Goal: Task Accomplishment & Management: Use online tool/utility

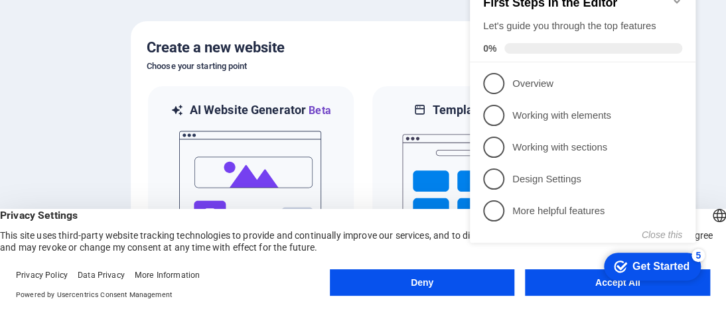
click at [435, 52] on h5 "Create a new website" at bounding box center [363, 47] width 433 height 21
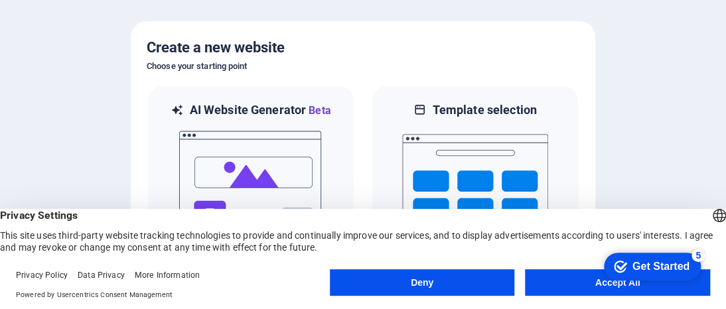
click at [556, 285] on button "Accept All" at bounding box center [617, 282] width 185 height 27
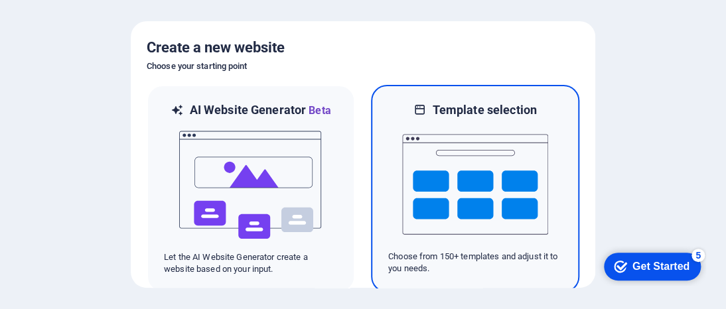
click at [519, 165] on img at bounding box center [475, 184] width 146 height 133
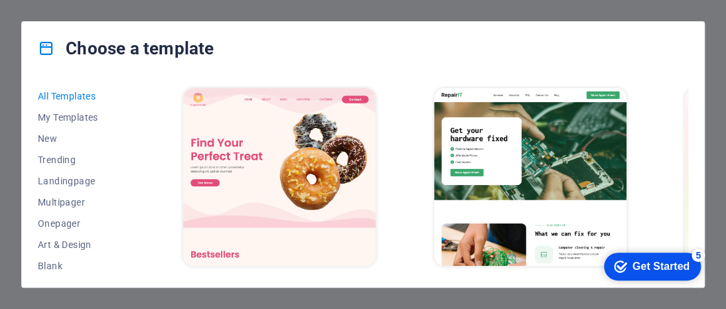
click at [360, 38] on div "Choose a template" at bounding box center [363, 48] width 682 height 53
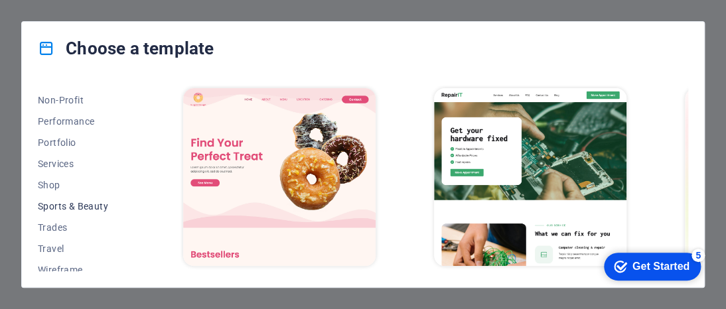
scroll to position [366, 0]
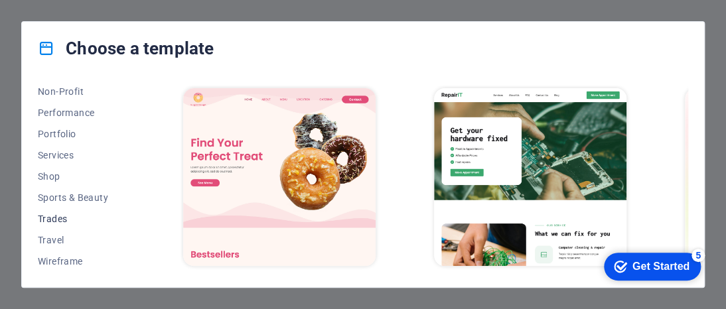
click at [64, 216] on span "Trades" at bounding box center [81, 219] width 87 height 11
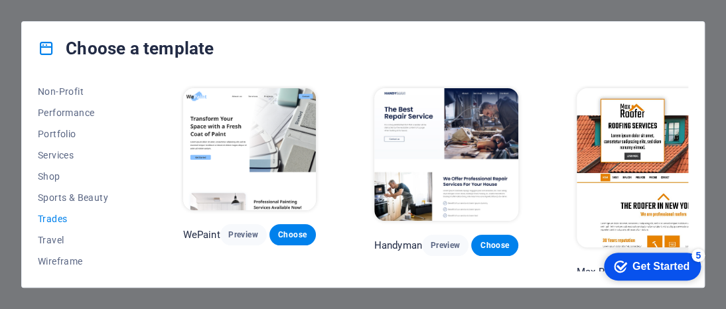
click at [64, 216] on span "Trades" at bounding box center [81, 219] width 87 height 11
click at [61, 235] on span "Travel" at bounding box center [81, 240] width 87 height 11
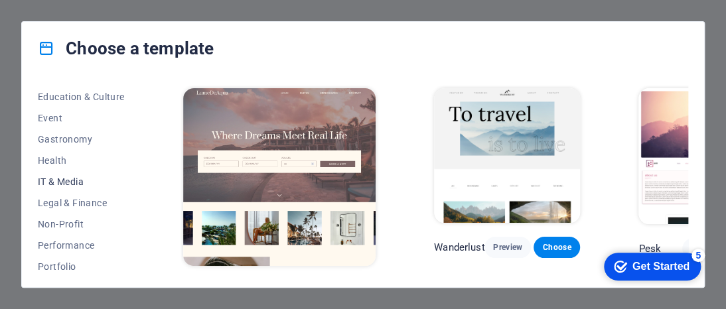
scroll to position [167, 0]
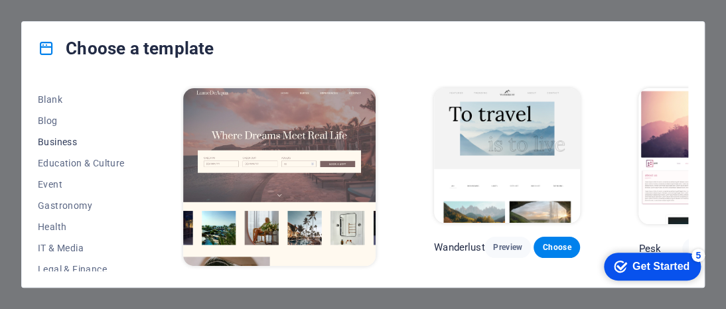
click at [66, 139] on span "Business" at bounding box center [81, 142] width 87 height 11
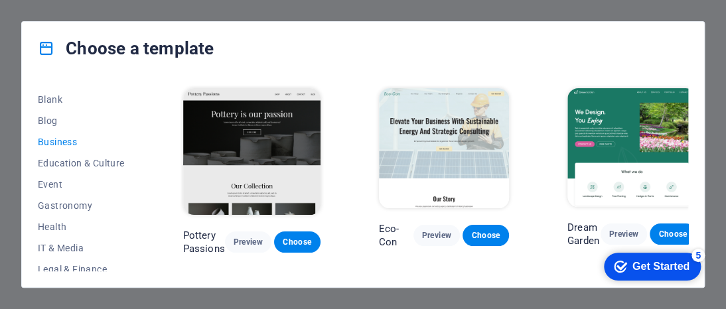
click at [200, 229] on p "Pottery Passions" at bounding box center [204, 242] width 42 height 27
click at [246, 237] on span "Preview" at bounding box center [248, 242] width 25 height 11
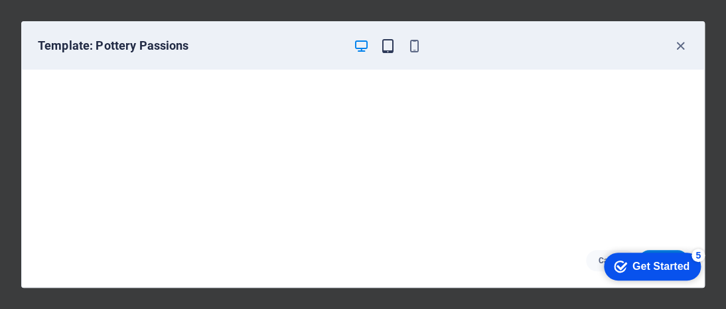
click at [390, 42] on icon "button" at bounding box center [387, 45] width 15 height 15
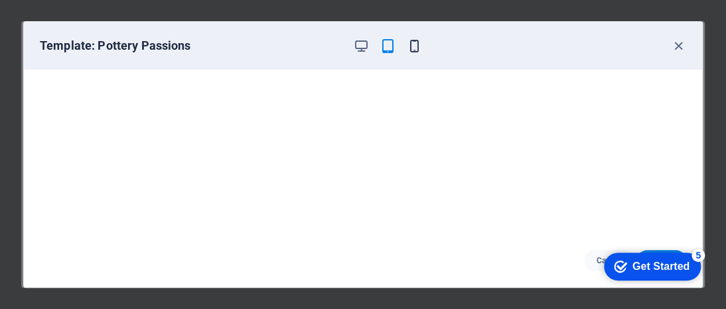
click at [407, 44] on icon "button" at bounding box center [414, 45] width 15 height 15
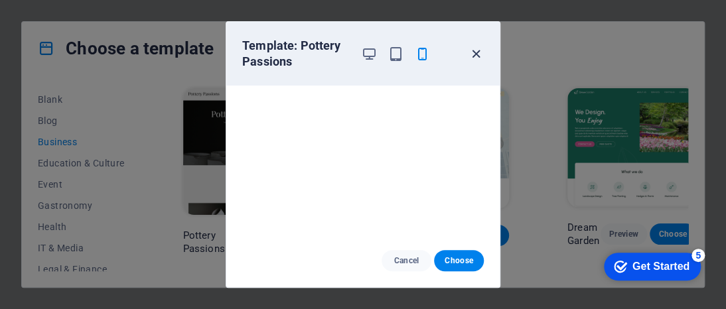
click at [479, 50] on icon "button" at bounding box center [476, 53] width 15 height 15
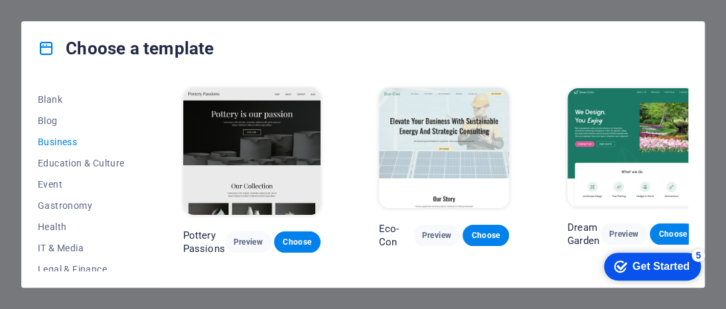
scroll to position [0, 0]
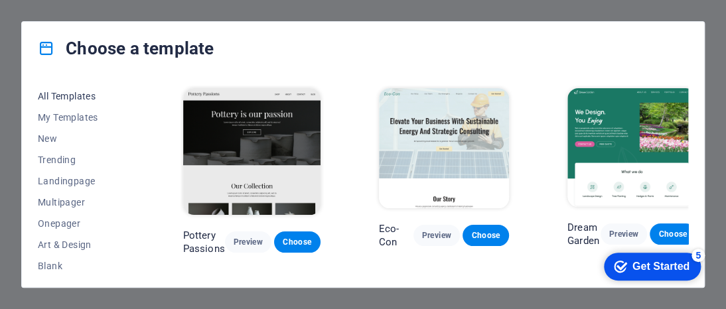
click at [53, 94] on span "All Templates" at bounding box center [81, 96] width 87 height 11
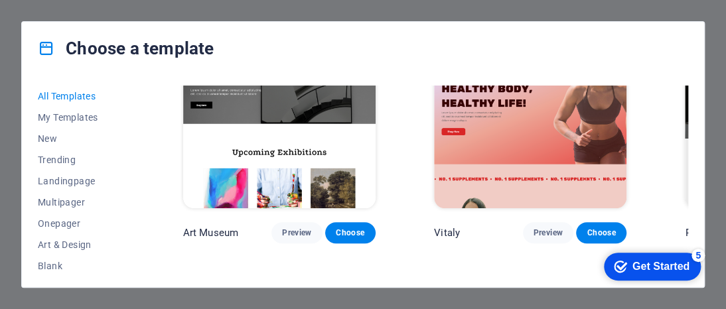
scroll to position [332, 0]
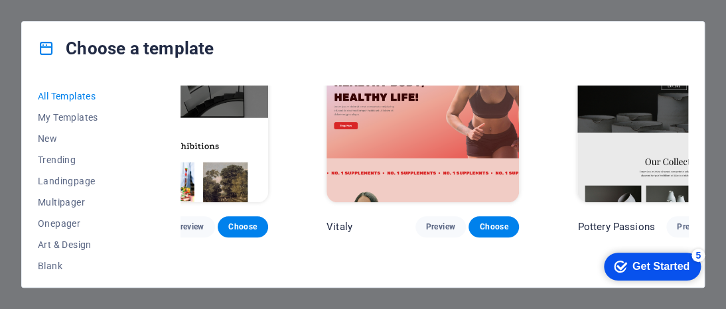
drag, startPoint x: 384, startPoint y: 263, endPoint x: 72, endPoint y: 33, distance: 388.2
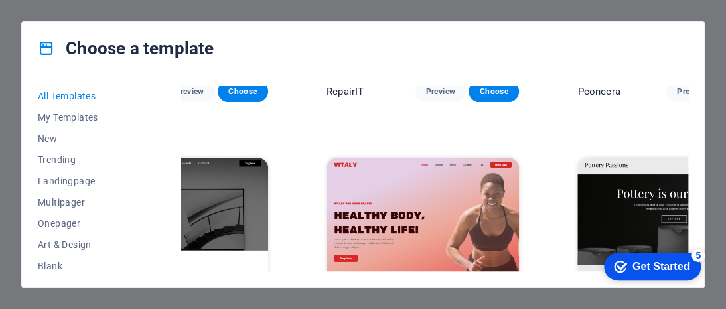
scroll to position [332, 108]
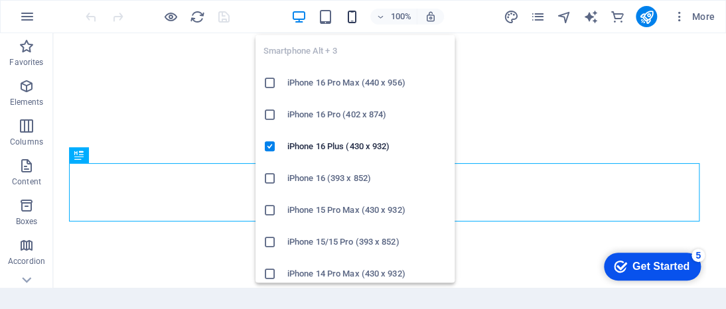
click at [351, 13] on icon "button" at bounding box center [351, 16] width 15 height 15
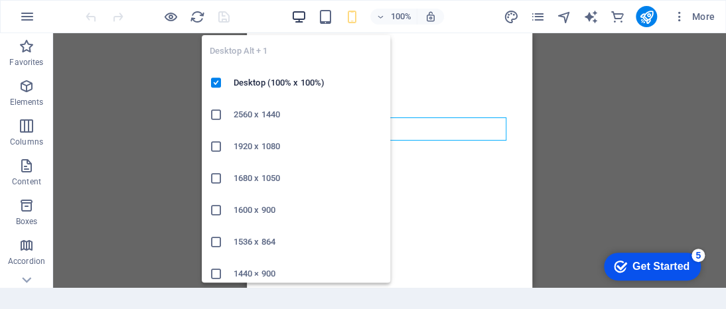
click at [300, 18] on icon "button" at bounding box center [298, 16] width 15 height 15
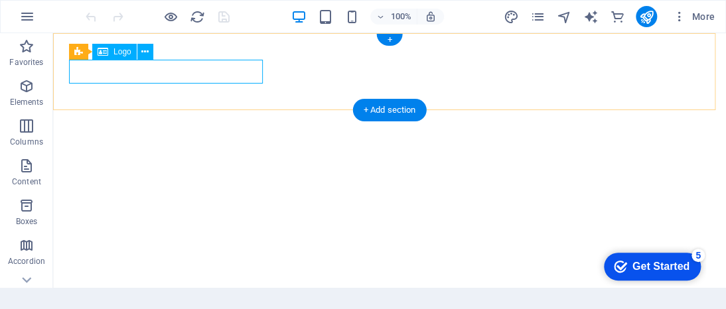
select select "px"
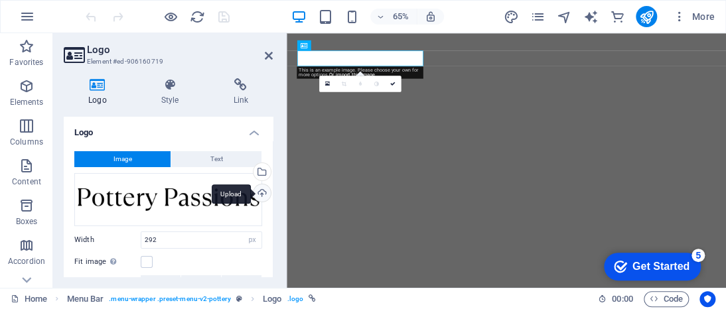
click at [251, 200] on div "Upload" at bounding box center [261, 195] width 20 height 20
click at [345, 42] on icon at bounding box center [346, 44] width 5 height 9
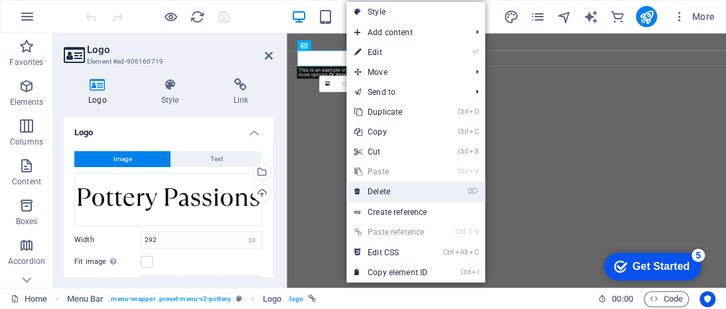
click at [388, 188] on link "⌦ Delete" at bounding box center [390, 192] width 89 height 20
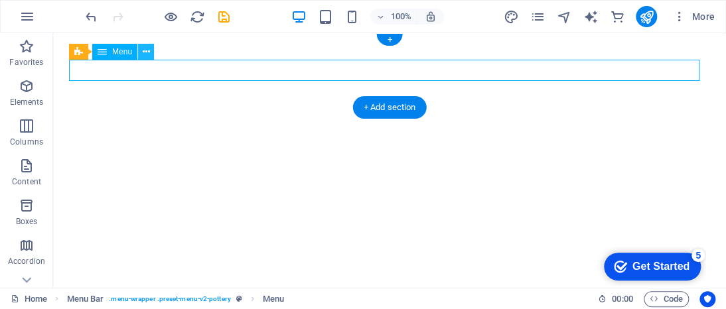
select select "1"
select select
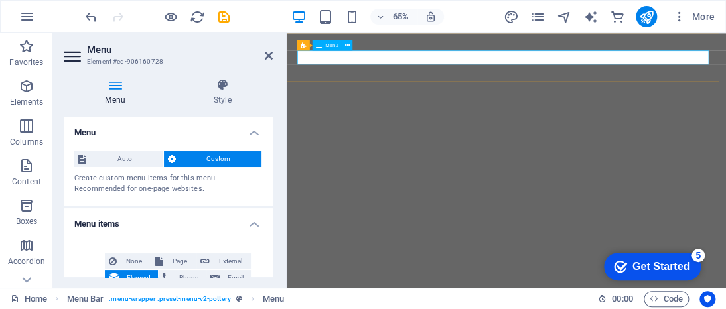
click at [323, 44] on div "Menu" at bounding box center [326, 45] width 29 height 11
click at [113, 90] on icon at bounding box center [115, 84] width 103 height 13
click at [694, 11] on span "More" at bounding box center [694, 16] width 42 height 13
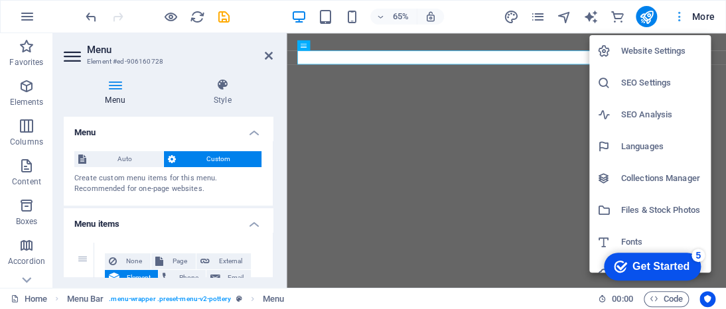
click at [694, 11] on div at bounding box center [363, 154] width 726 height 309
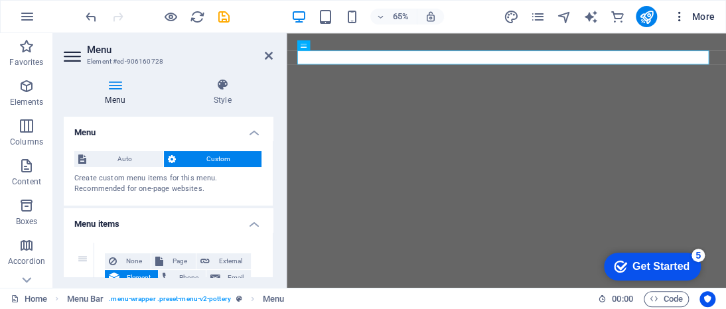
click at [680, 11] on icon "button" at bounding box center [679, 16] width 13 height 13
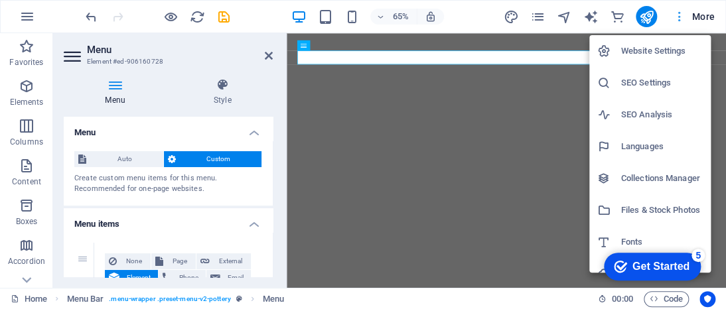
click at [680, 11] on div at bounding box center [363, 154] width 726 height 309
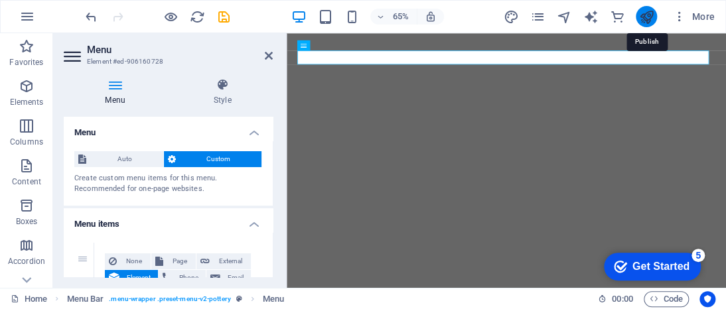
click at [640, 13] on icon "publish" at bounding box center [645, 16] width 15 height 15
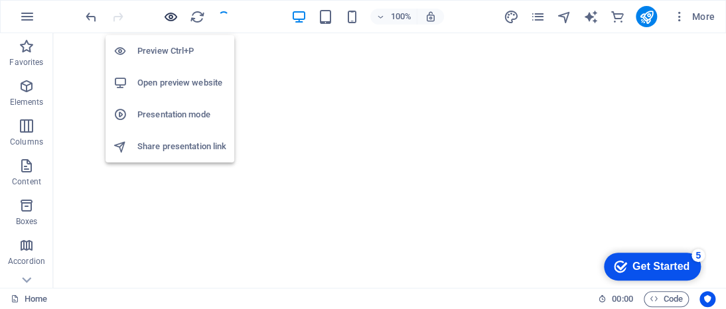
click at [172, 11] on icon "button" at bounding box center [170, 16] width 15 height 15
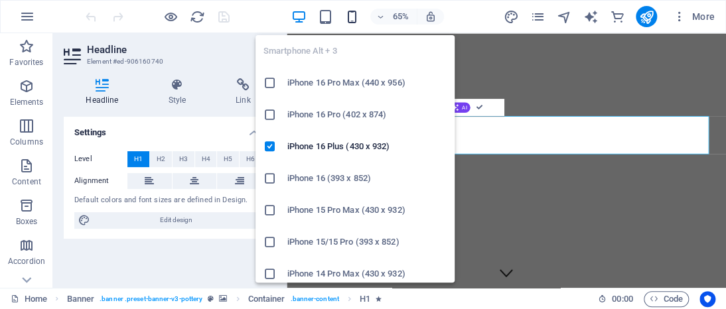
click at [346, 17] on icon "button" at bounding box center [351, 16] width 15 height 15
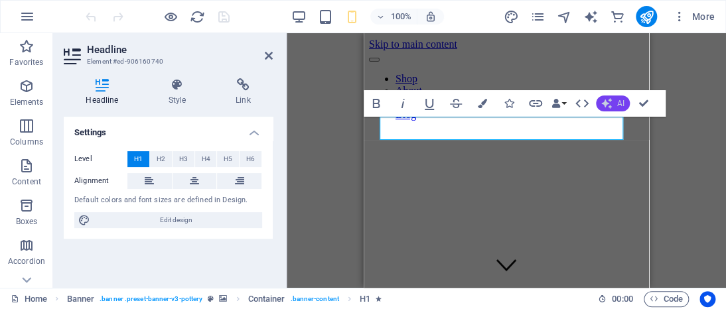
click at [609, 102] on icon "button" at bounding box center [606, 103] width 11 height 11
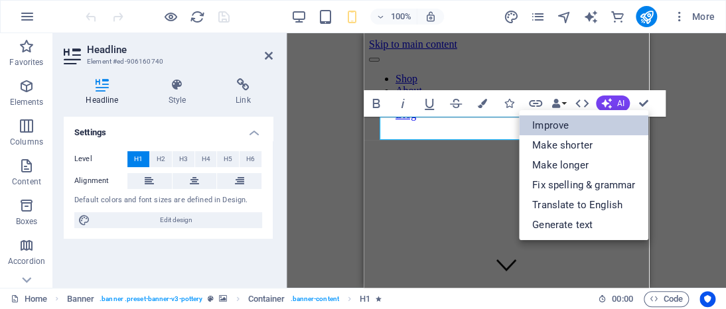
click at [588, 129] on link "Improve" at bounding box center [583, 125] width 129 height 20
